Goal: Find specific page/section: Find specific page/section

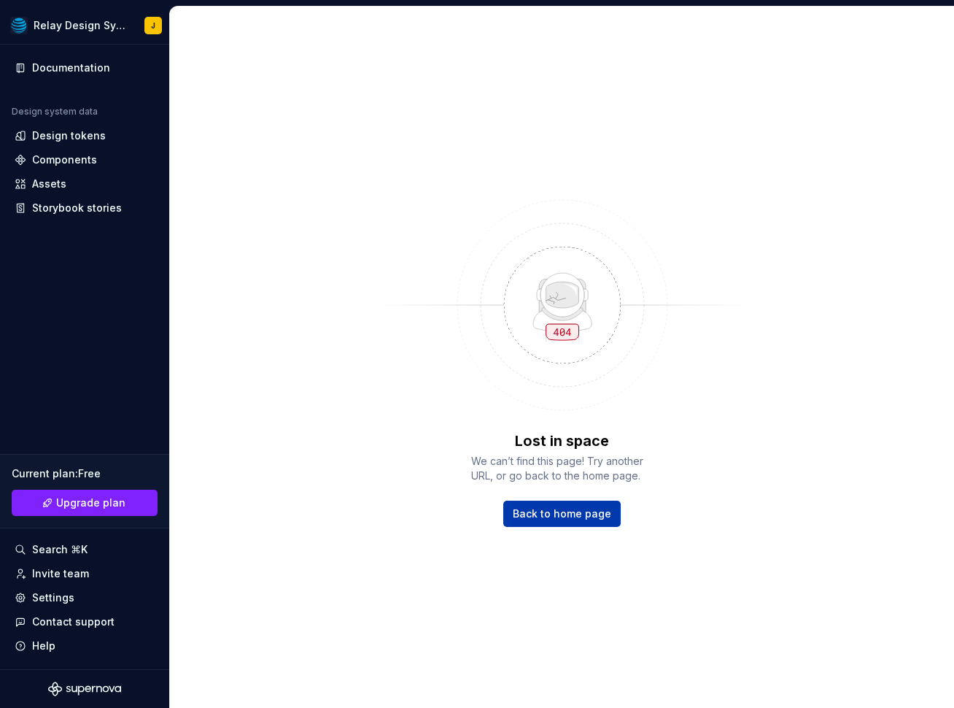
click at [609, 514] on link "Back to home page" at bounding box center [561, 513] width 117 height 26
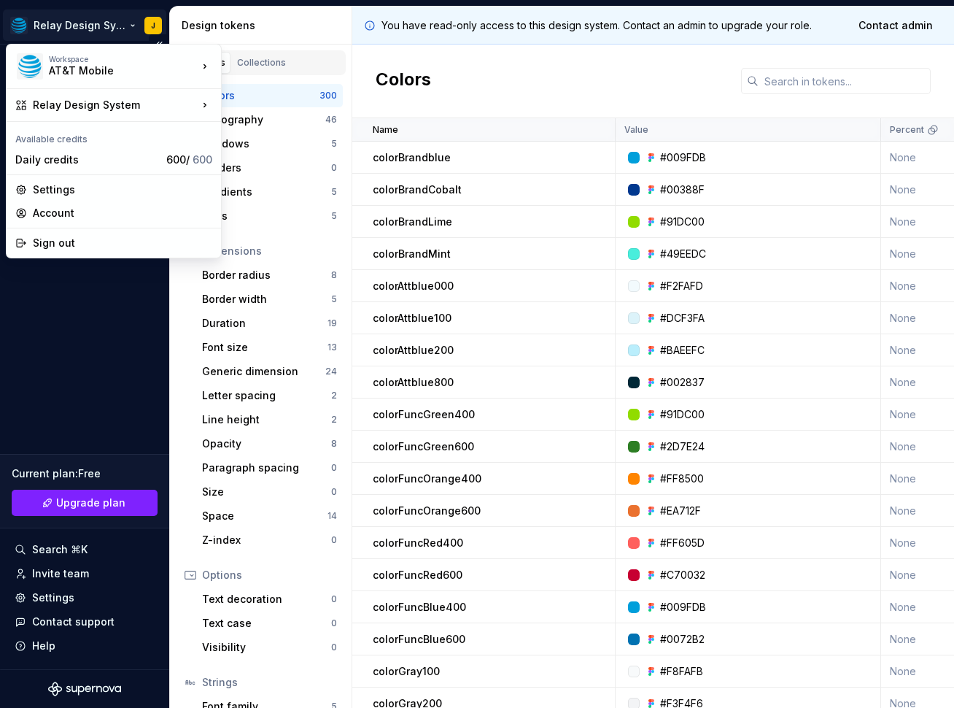
click at [77, 29] on html "Relay Design System J Documentation Design system data Design tokens Components…" at bounding box center [477, 354] width 954 height 708
click at [107, 384] on html "Relay Design System J Documentation Design system data Design tokens Components…" at bounding box center [477, 354] width 954 height 708
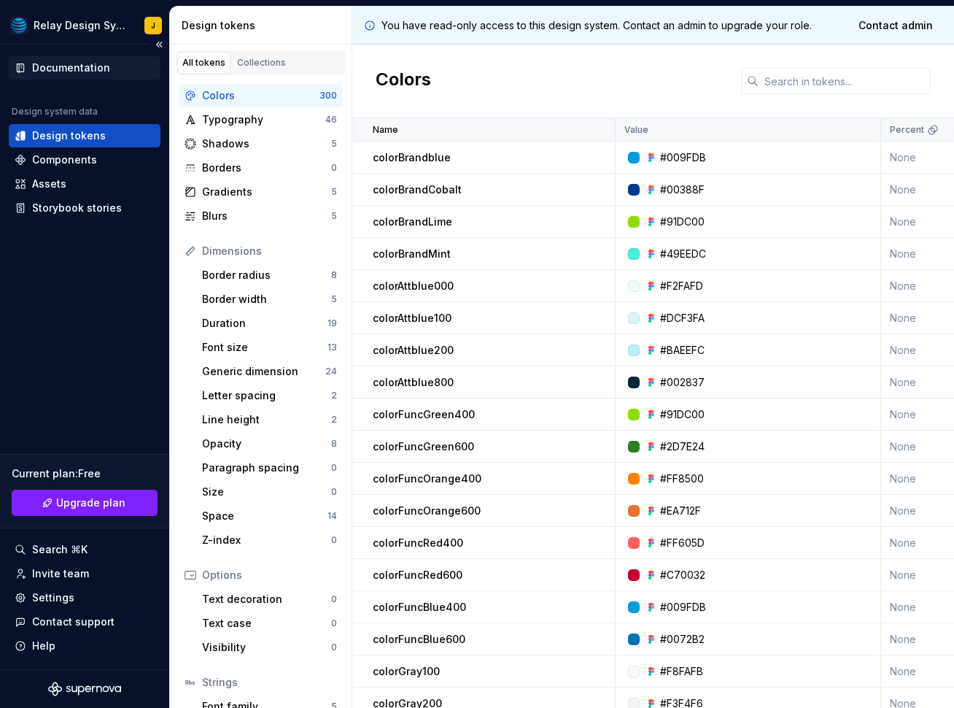
click at [77, 69] on div "Documentation" at bounding box center [71, 68] width 78 height 15
click at [93, 65] on div "Documentation" at bounding box center [71, 68] width 78 height 15
click at [107, 69] on div "Documentation" at bounding box center [71, 68] width 78 height 15
